Goal: Task Accomplishment & Management: Use online tool/utility

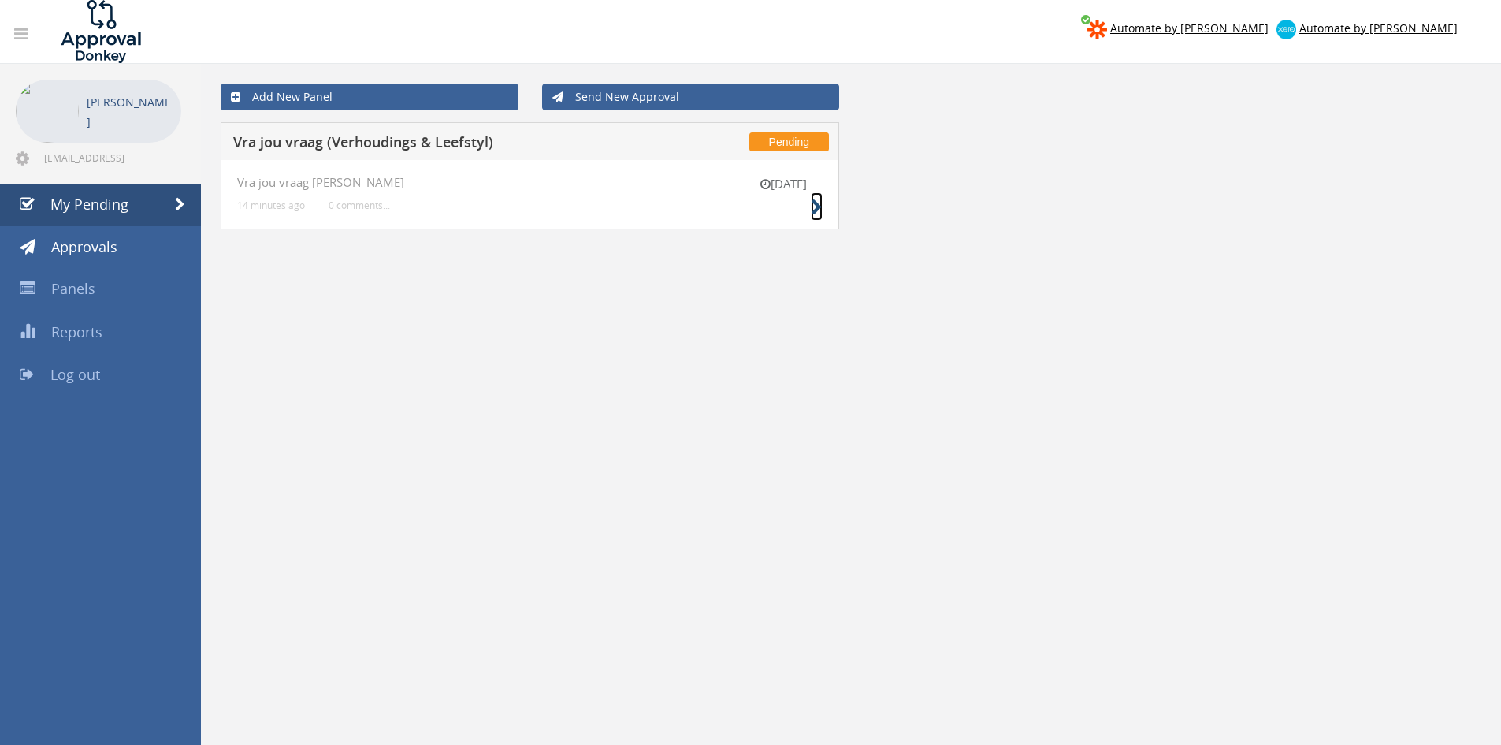
click at [816, 206] on icon at bounding box center [817, 207] width 12 height 17
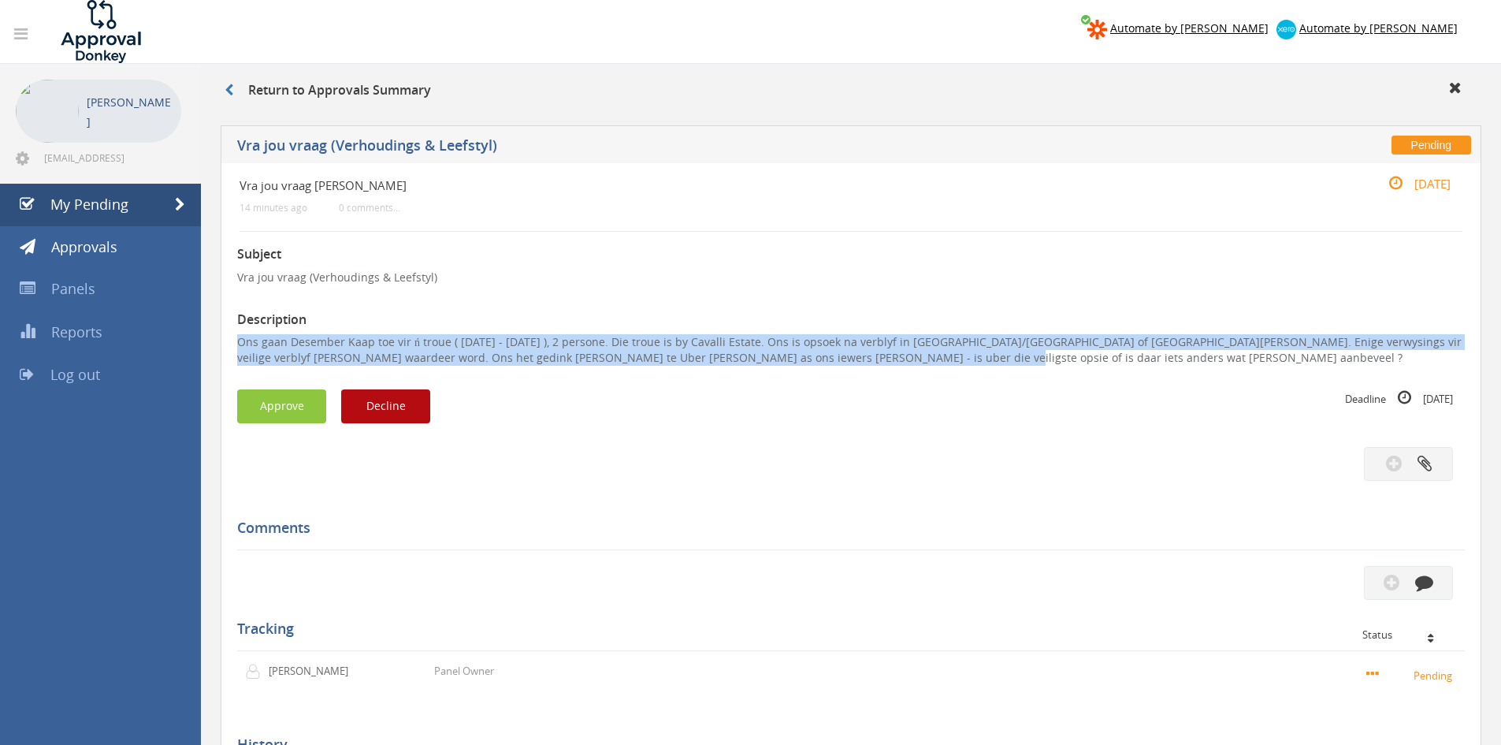
drag, startPoint x: 868, startPoint y: 355, endPoint x: 236, endPoint y: 350, distance: 632.7
click at [236, 350] on div "Vra jou vraag [PERSON_NAME] 14 minutes ago 0 comments... [DATE] Subject Vra jou…" at bounding box center [851, 514] width 1261 height 703
copy p "Ons gaan Desember Kaap toe vir ń troue ( 9 - 12 Des ), 2 persone. Die troue is …"
click at [383, 406] on button "Decline" at bounding box center [385, 406] width 89 height 34
